Goal: Navigation & Orientation: Go to known website

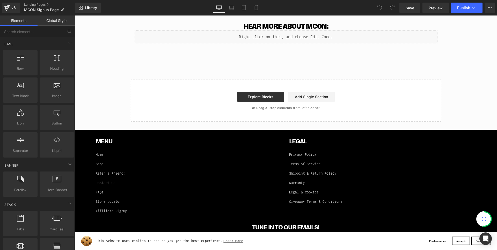
scroll to position [324, 0]
